Goal: Task Accomplishment & Management: Understand process/instructions

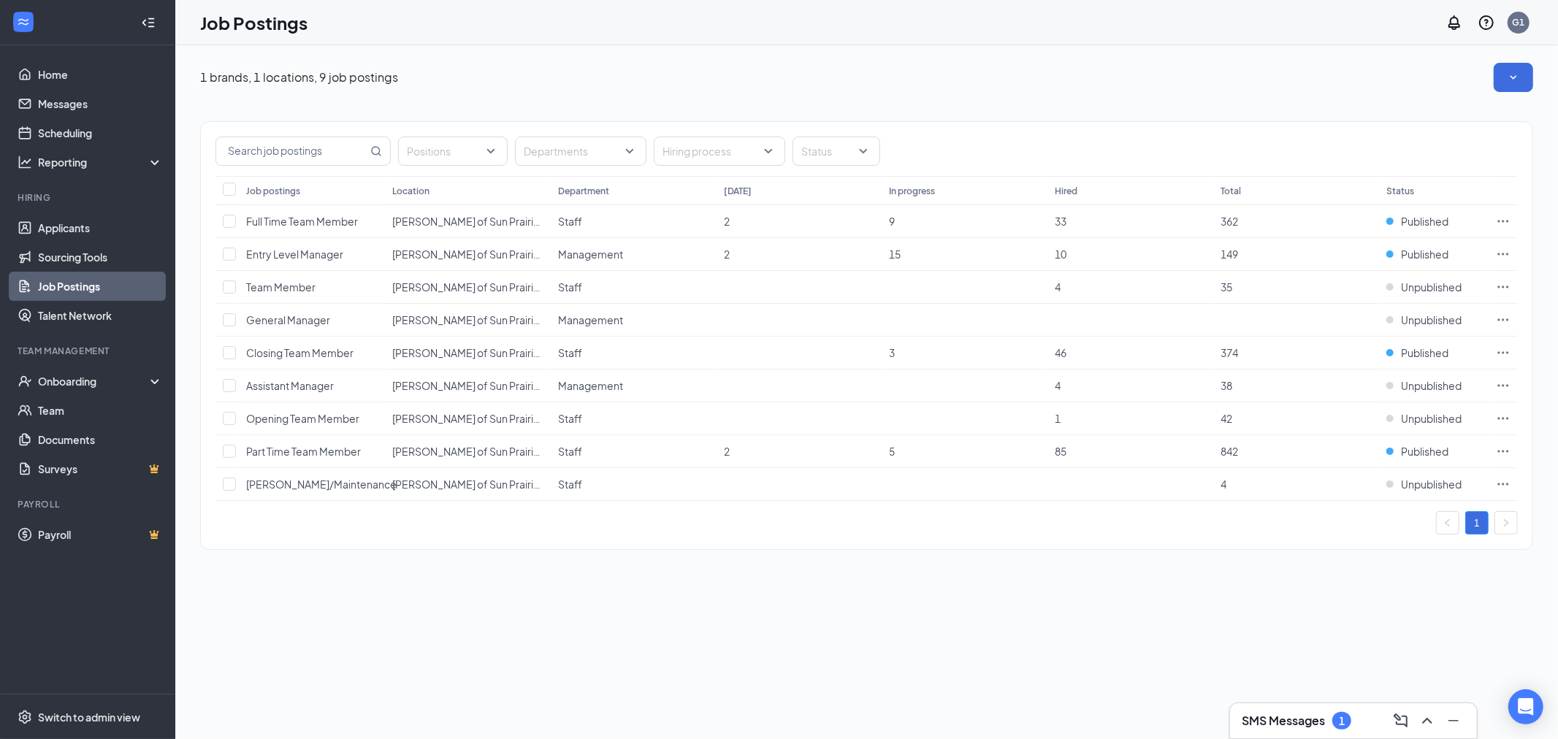
click at [1339, 721] on div "1" at bounding box center [1342, 721] width 6 height 12
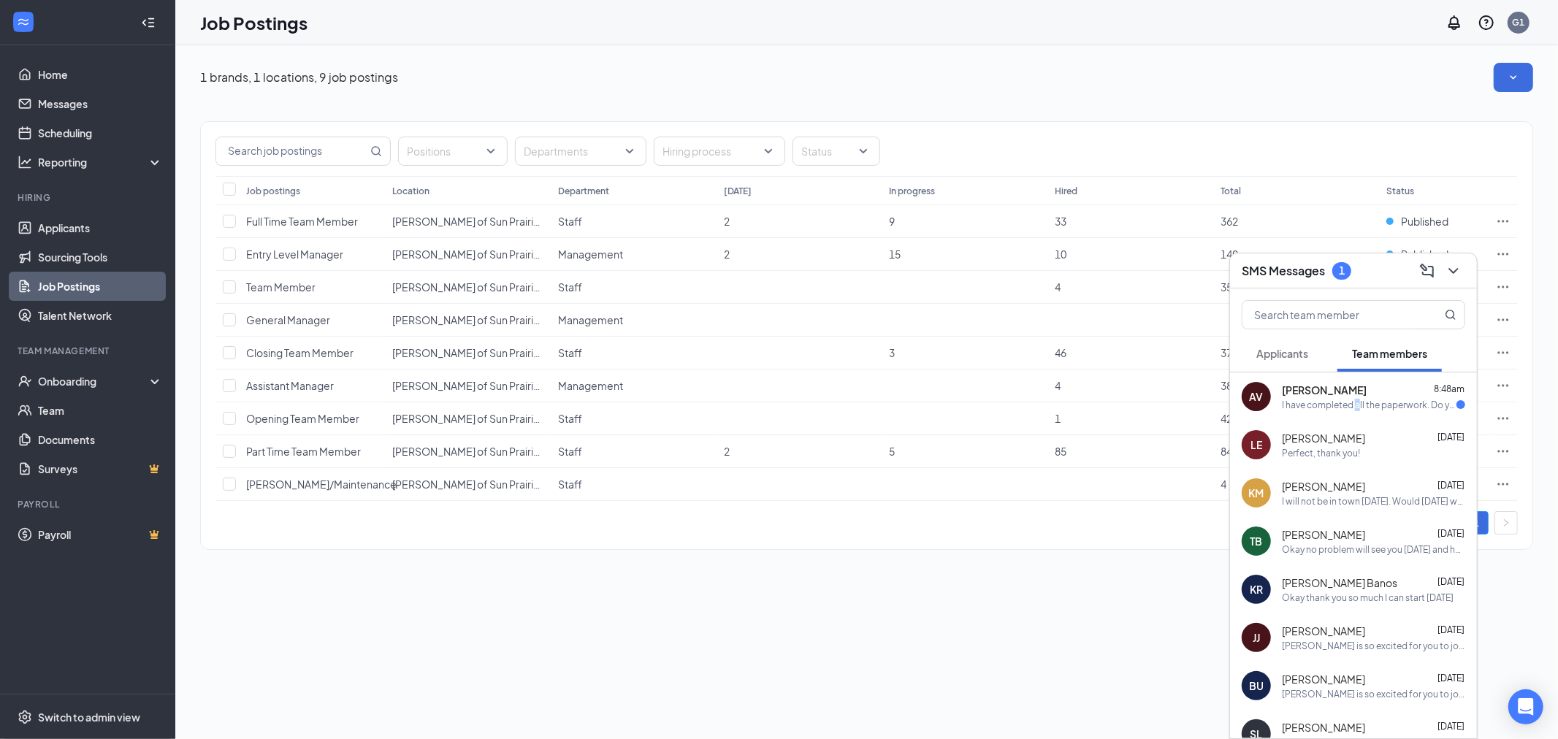
click at [1357, 410] on div "I have completed all the paperwork. Do you know when I will get scheduled?" at bounding box center [1369, 405] width 175 height 12
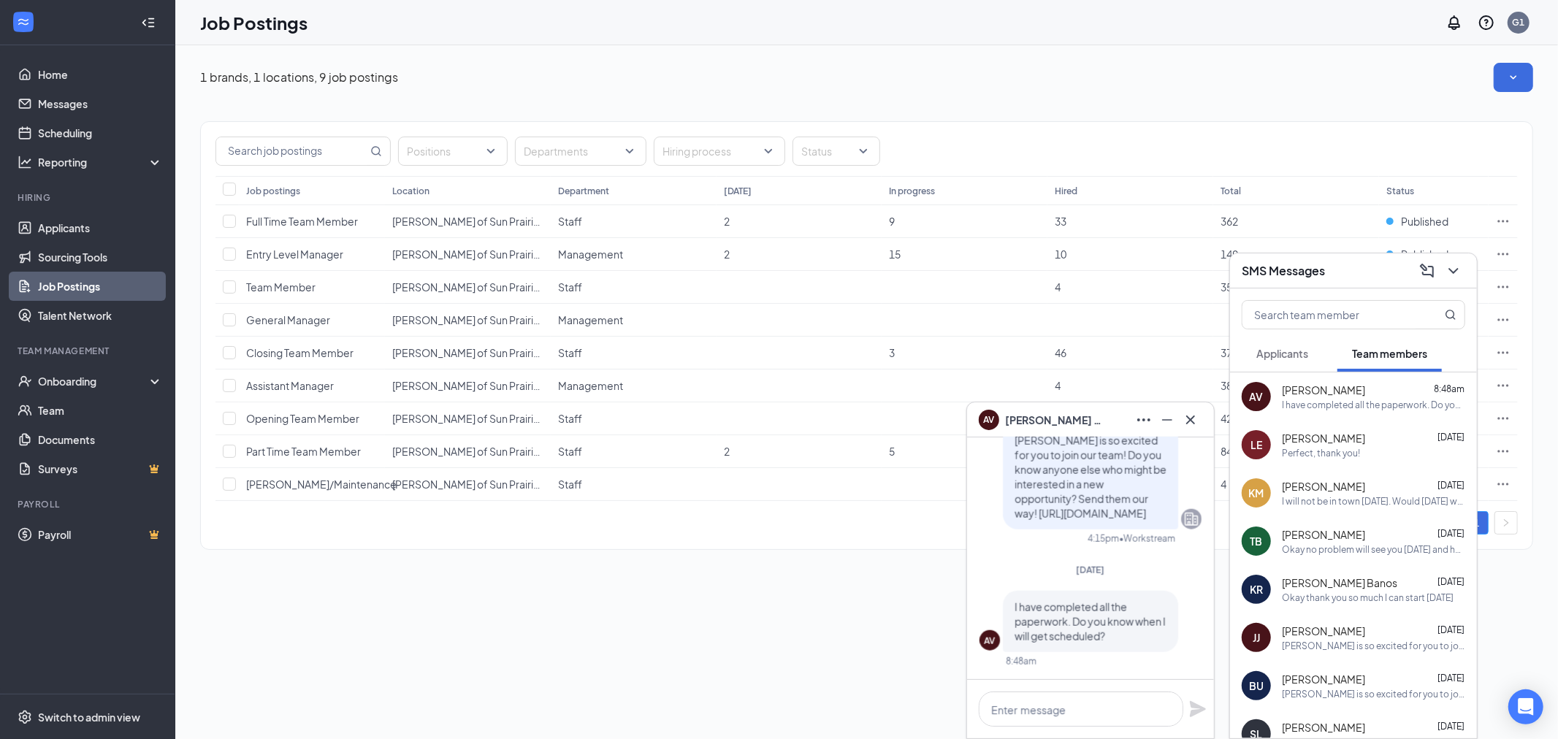
click at [910, 689] on div "1 brands, 1 locations, 9 job postings Positions Departments Hiring process Stat…" at bounding box center [866, 392] width 1382 height 694
click at [92, 378] on div "Onboarding" at bounding box center [94, 381] width 112 height 15
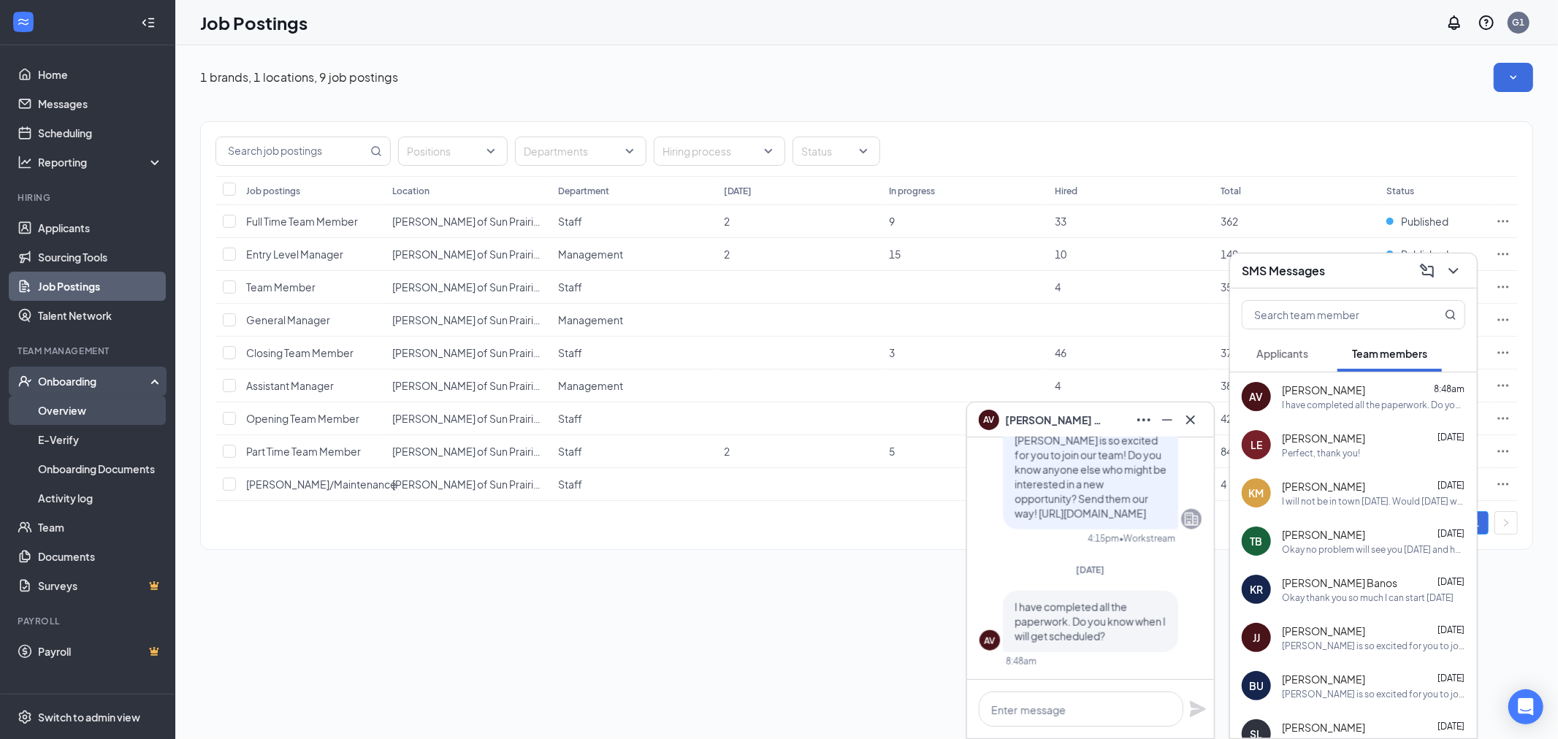
click at [107, 410] on link "Overview" at bounding box center [100, 410] width 125 height 29
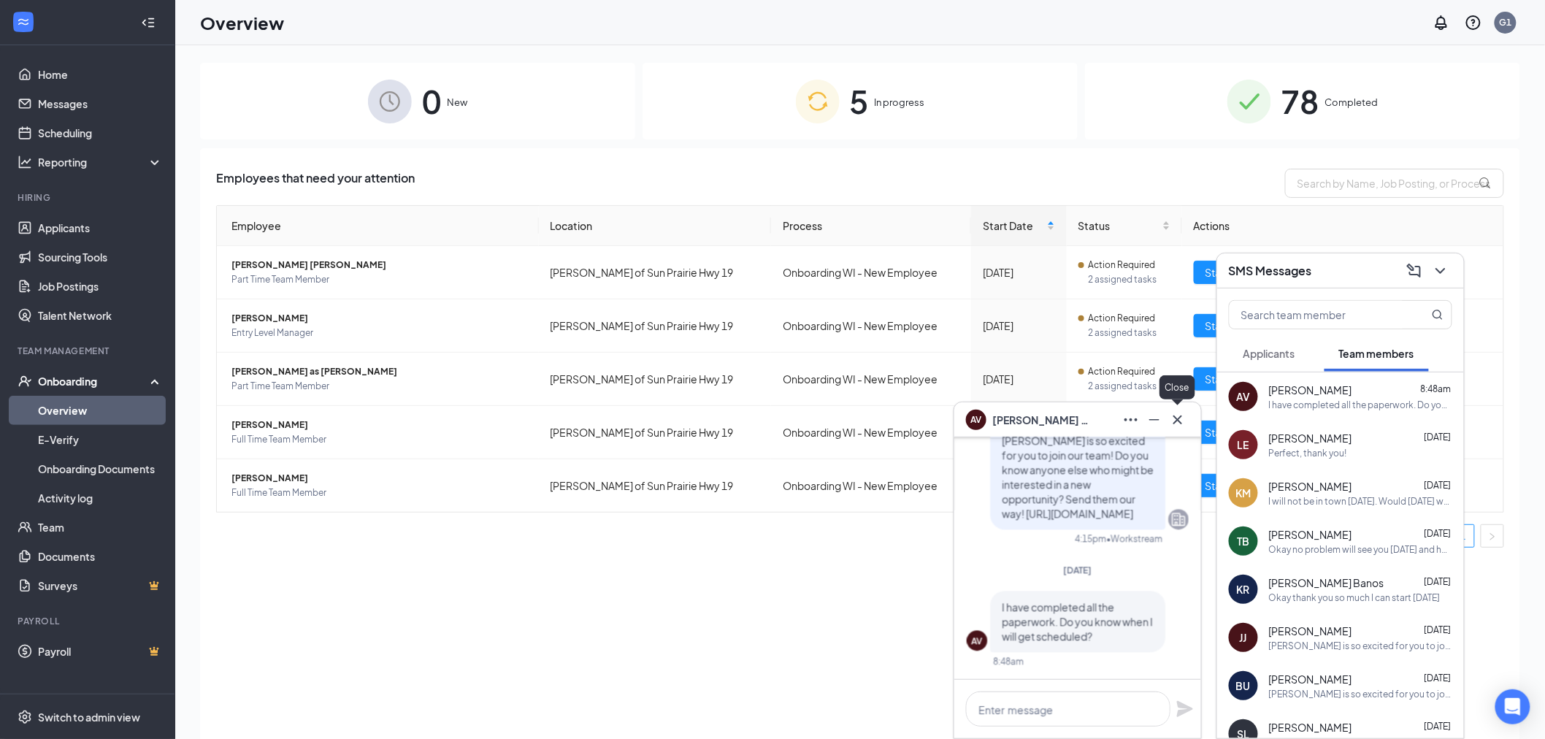
click at [1177, 429] on button at bounding box center [1177, 419] width 23 height 23
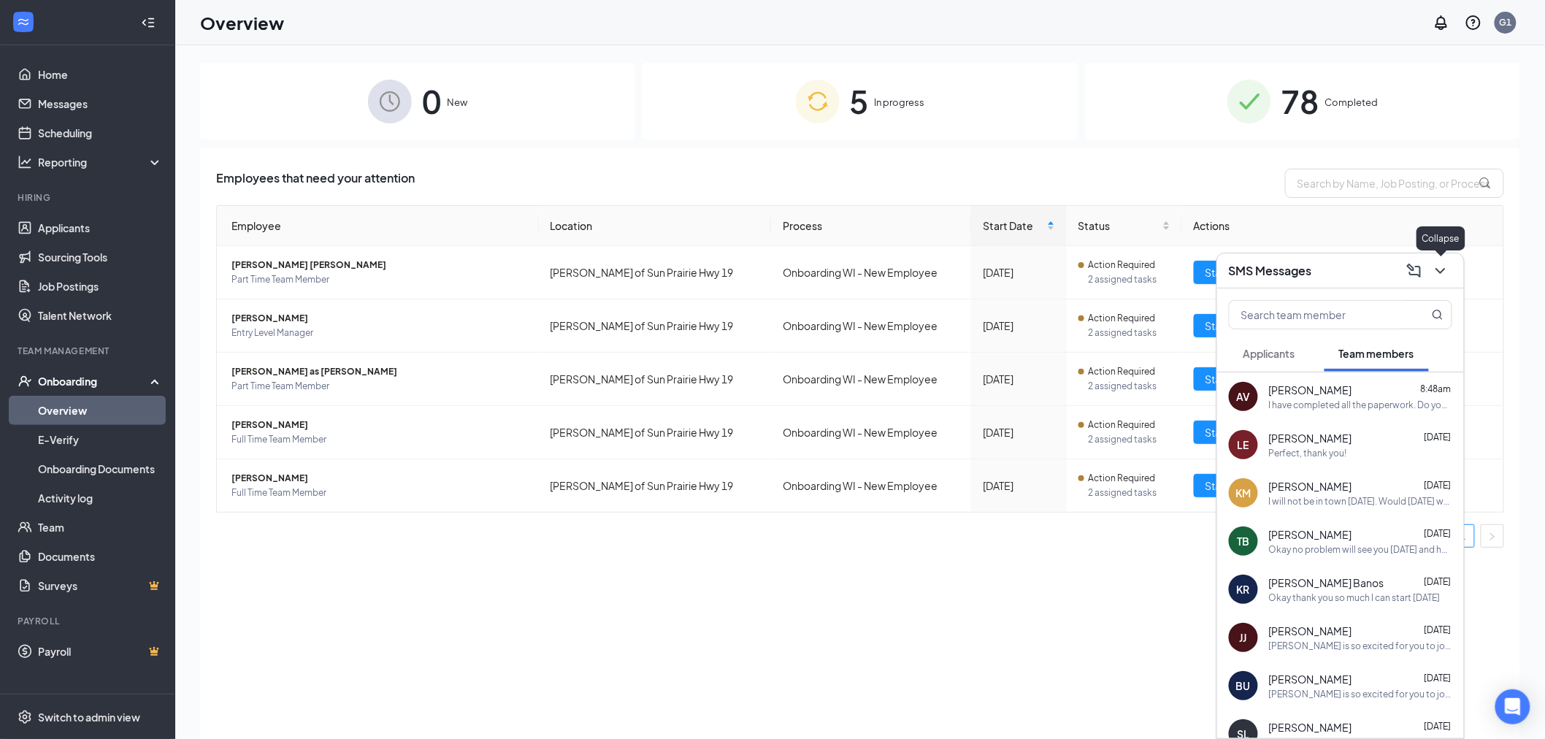
click at [1440, 275] on icon "ChevronDown" at bounding box center [1441, 271] width 18 height 18
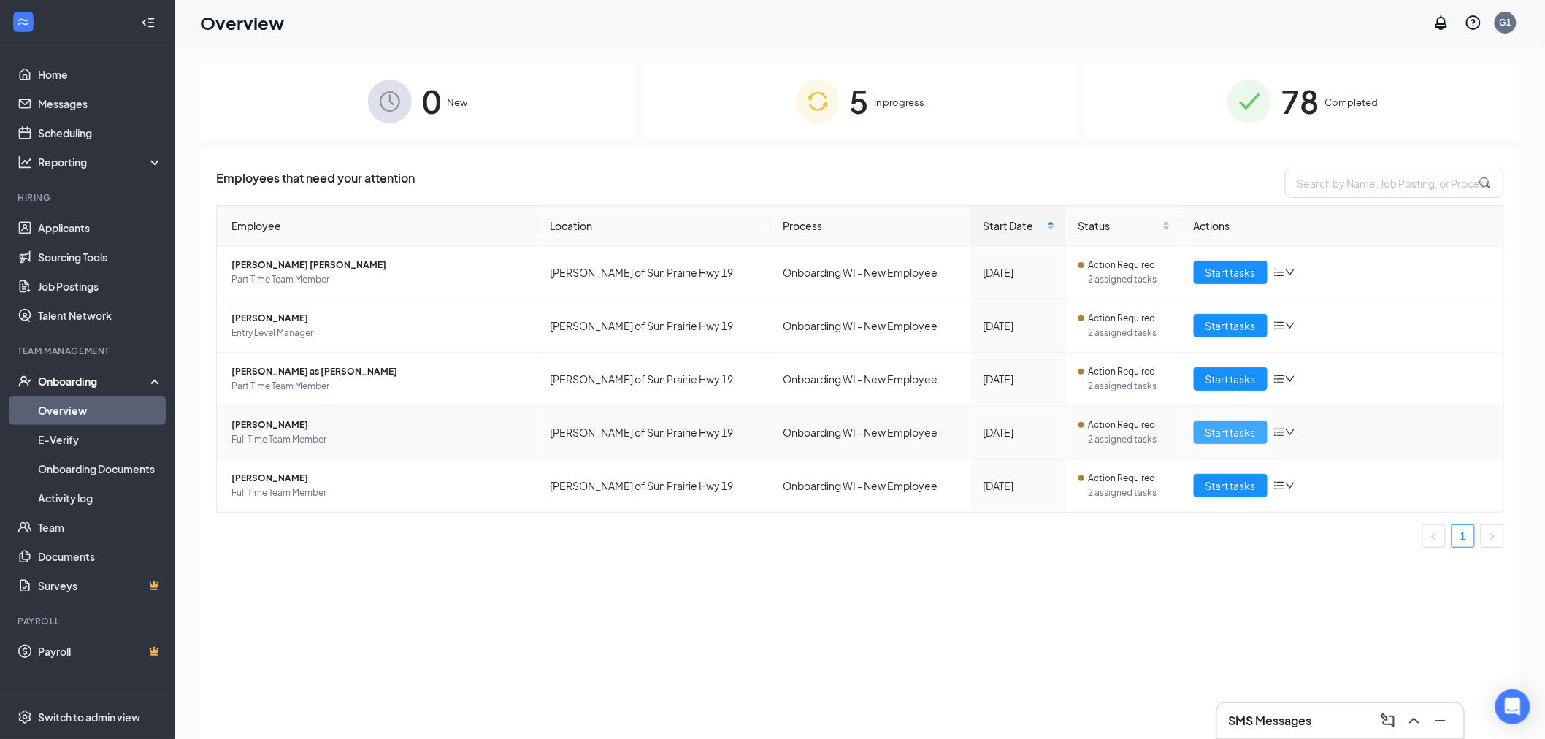
click at [1220, 433] on span "Start tasks" at bounding box center [1231, 432] width 50 height 16
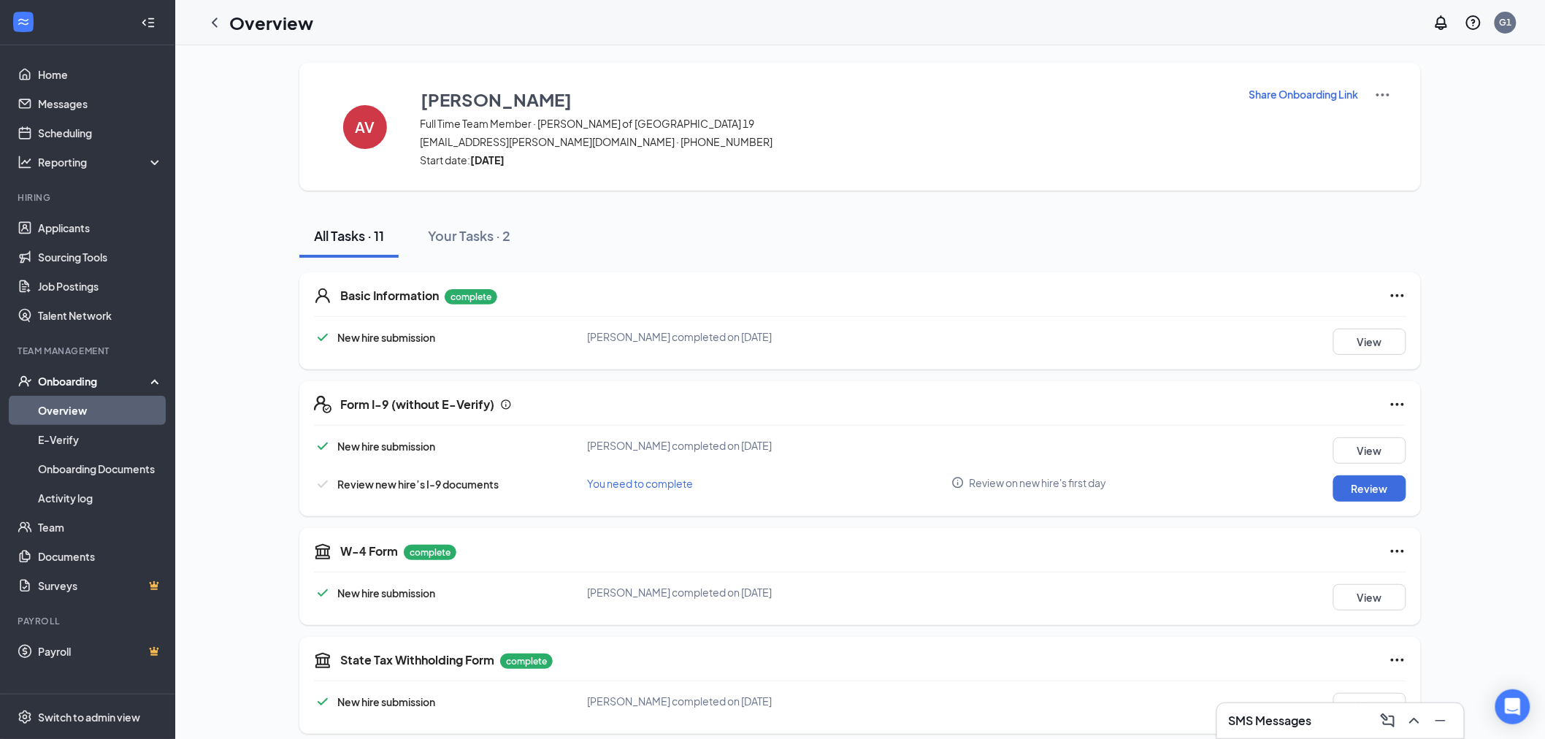
click at [232, 31] on h1 "Overview" at bounding box center [271, 22] width 84 height 25
click at [219, 29] on icon "ChevronLeft" at bounding box center [215, 23] width 18 height 18
